Goal: Task Accomplishment & Management: Manage account settings

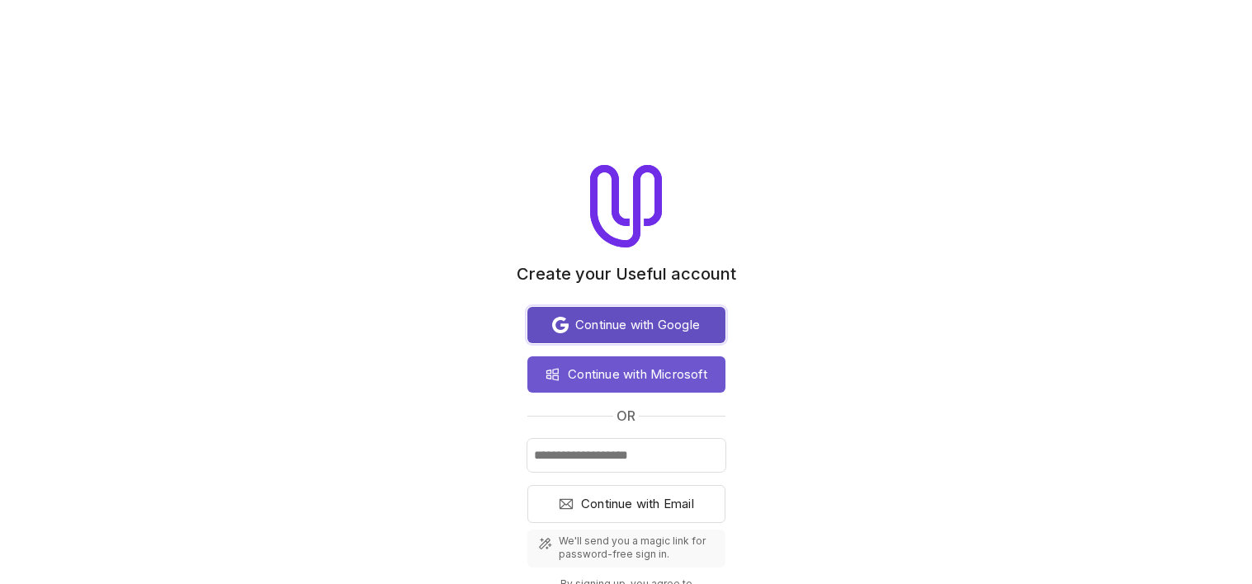
click at [629, 330] on span "Continue with Google" at bounding box center [637, 325] width 125 height 20
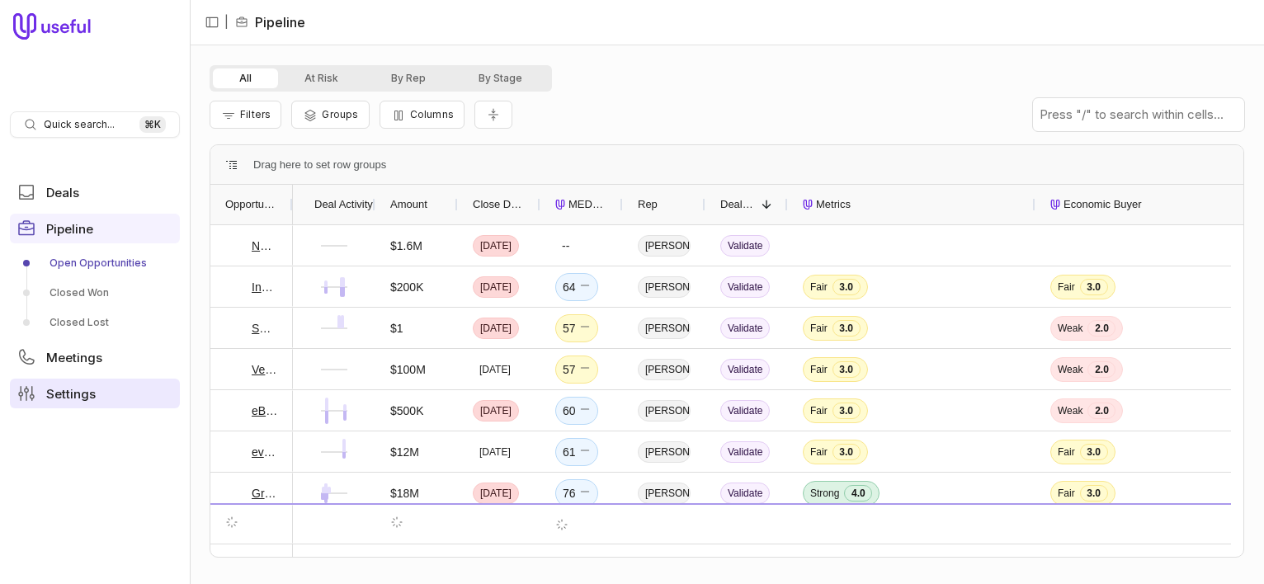
click at [72, 394] on span "Settings" at bounding box center [71, 394] width 50 height 12
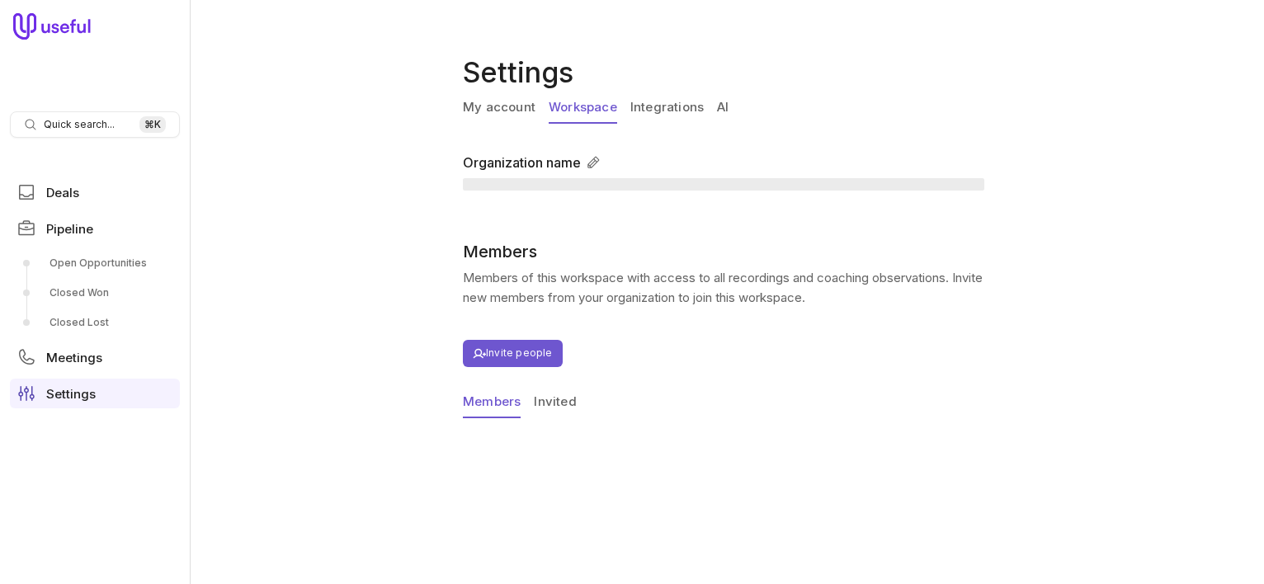
click at [590, 103] on link "Workspace" at bounding box center [583, 107] width 68 height 31
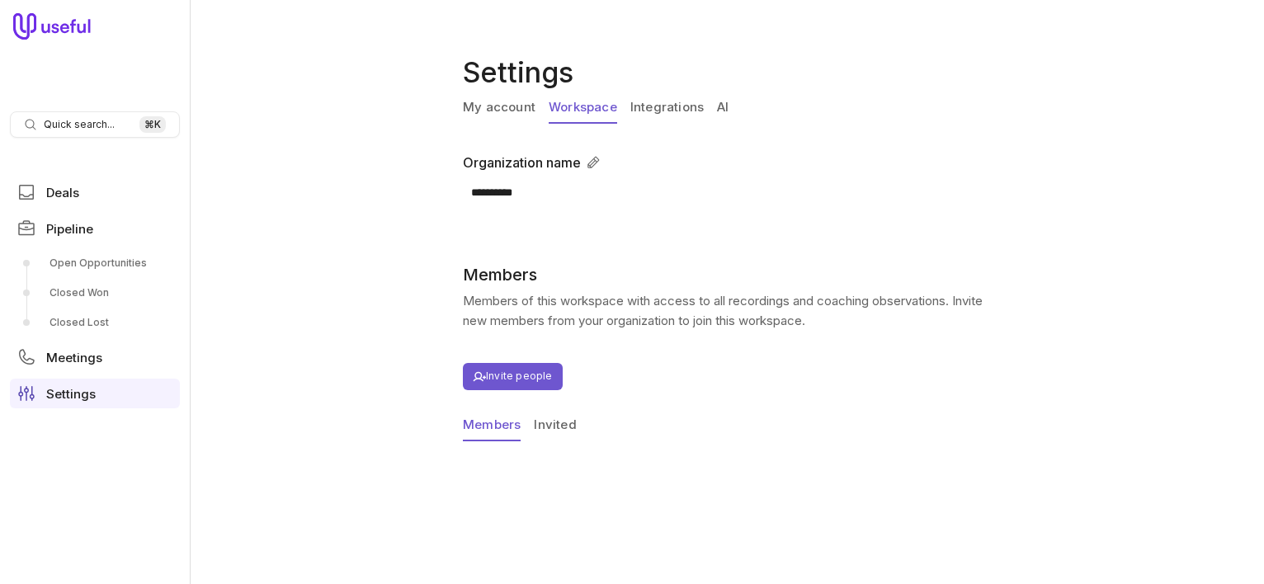
click at [651, 104] on link "Integrations" at bounding box center [666, 107] width 73 height 31
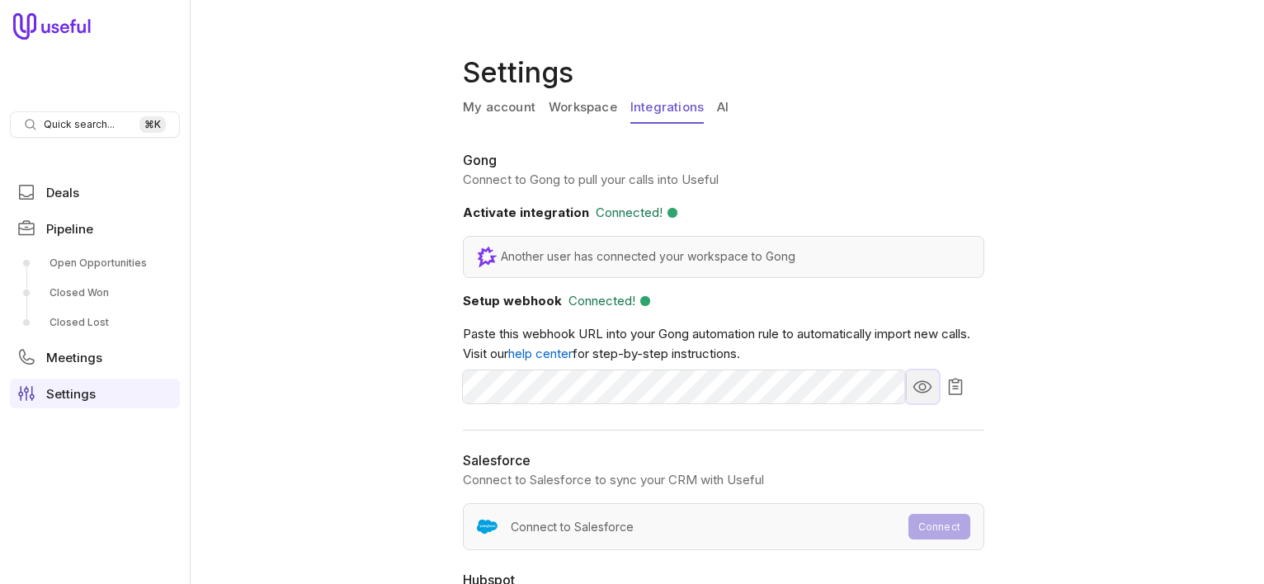
click at [922, 385] on icon "Show webhook URL" at bounding box center [923, 387] width 20 height 20
click at [922, 385] on icon "Hide webhook URL" at bounding box center [923, 387] width 20 height 20
click at [731, 104] on div "My account Workspace Integrations AI" at bounding box center [727, 111] width 528 height 38
click at [723, 103] on link "AI" at bounding box center [723, 107] width 12 height 31
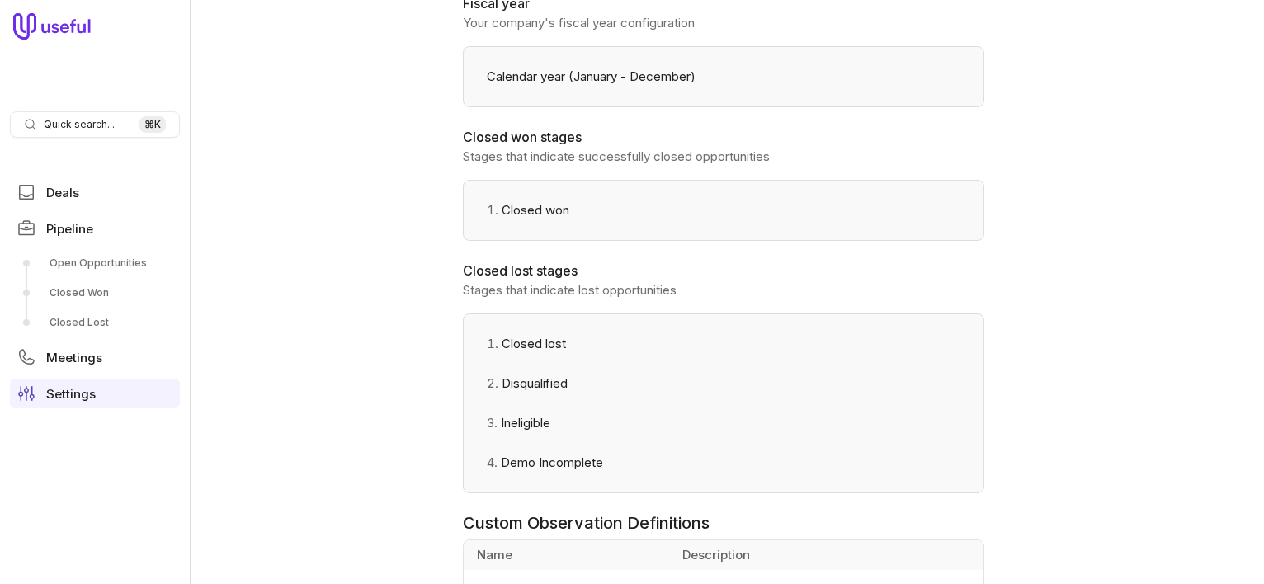
scroll to position [2350, 0]
